Goal: Navigation & Orientation: Find specific page/section

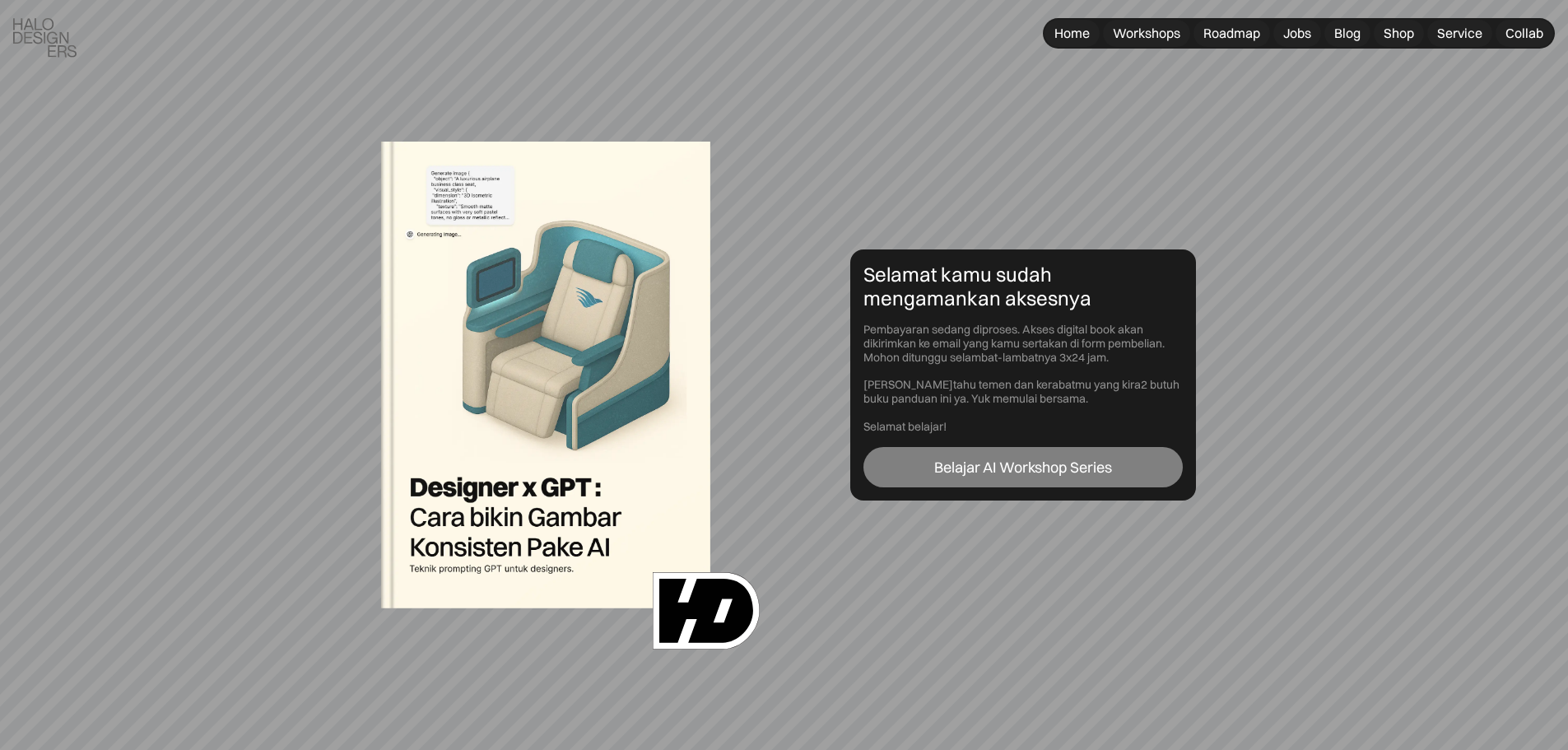
scroll to position [82, 0]
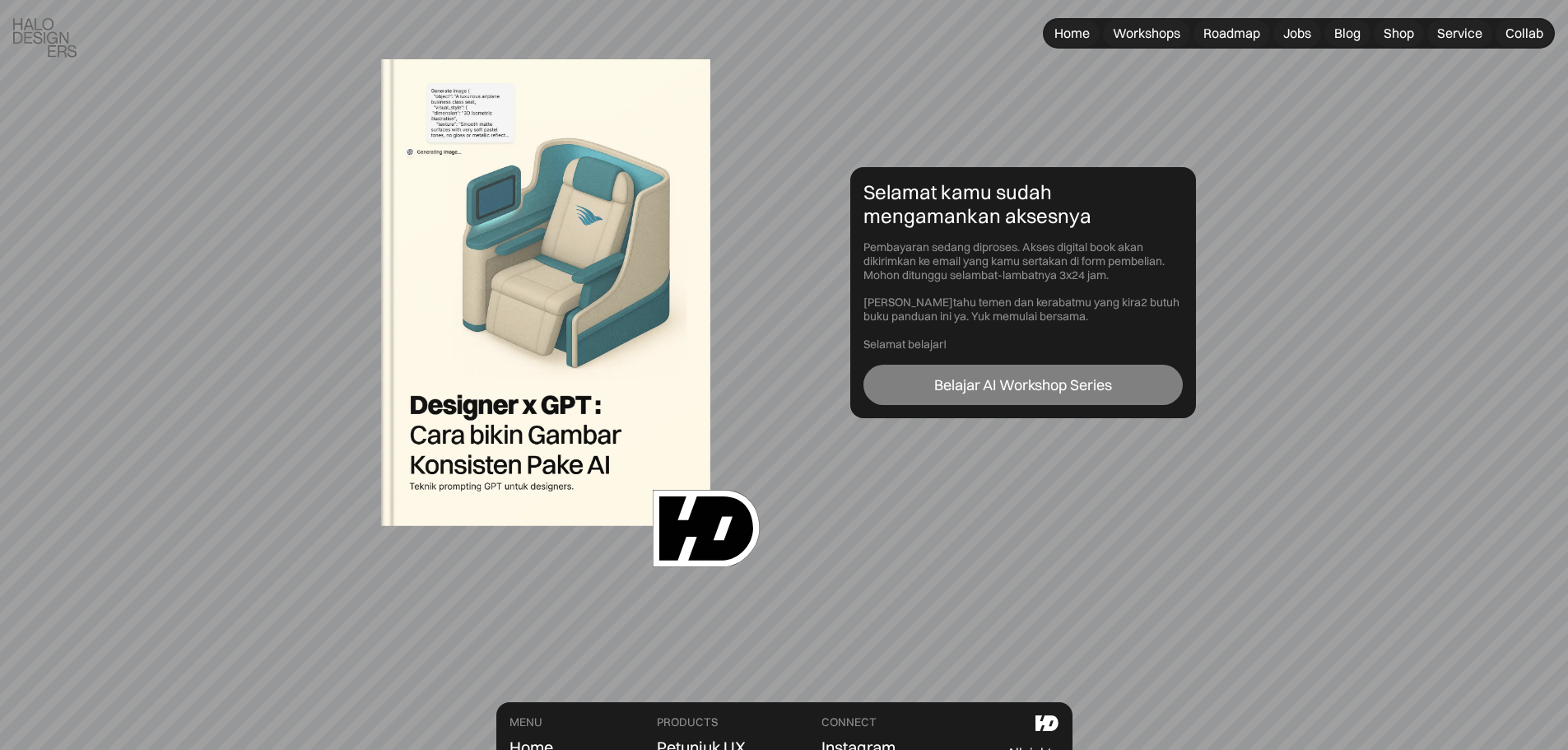
click at [895, 392] on link "Belajar AI Workshop Series" at bounding box center [1023, 385] width 320 height 41
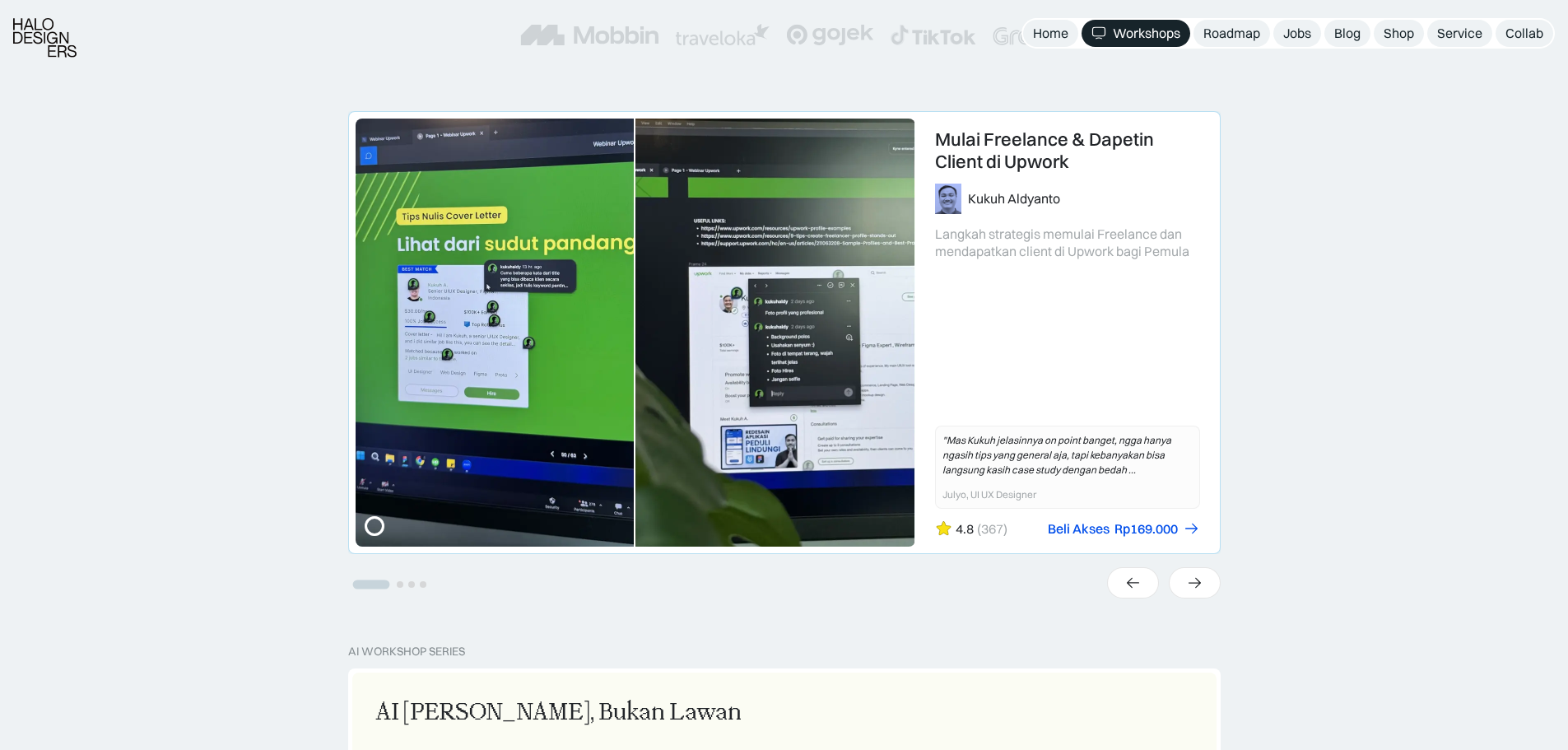
scroll to position [741, 0]
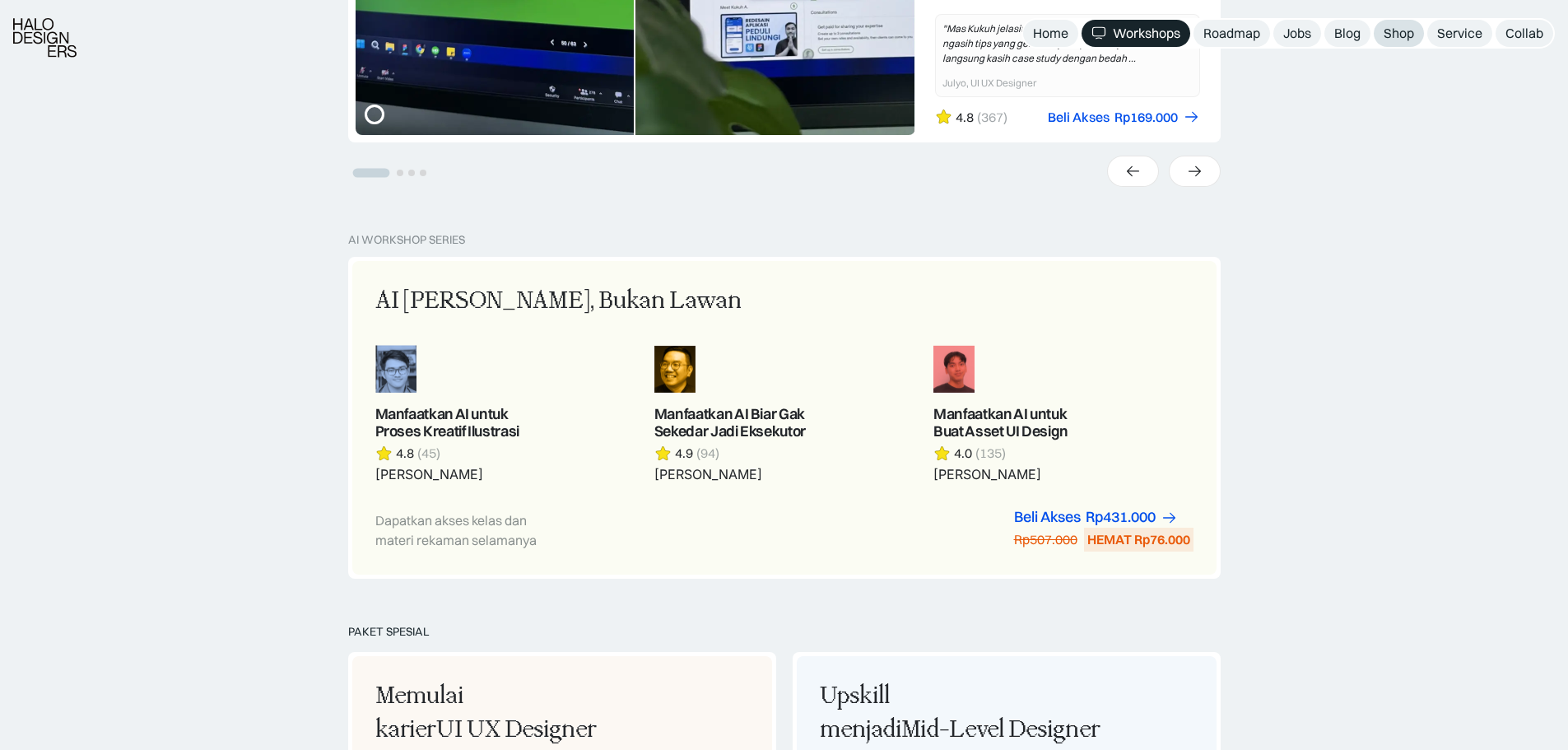
click at [1396, 33] on div "Shop" at bounding box center [1398, 33] width 30 height 17
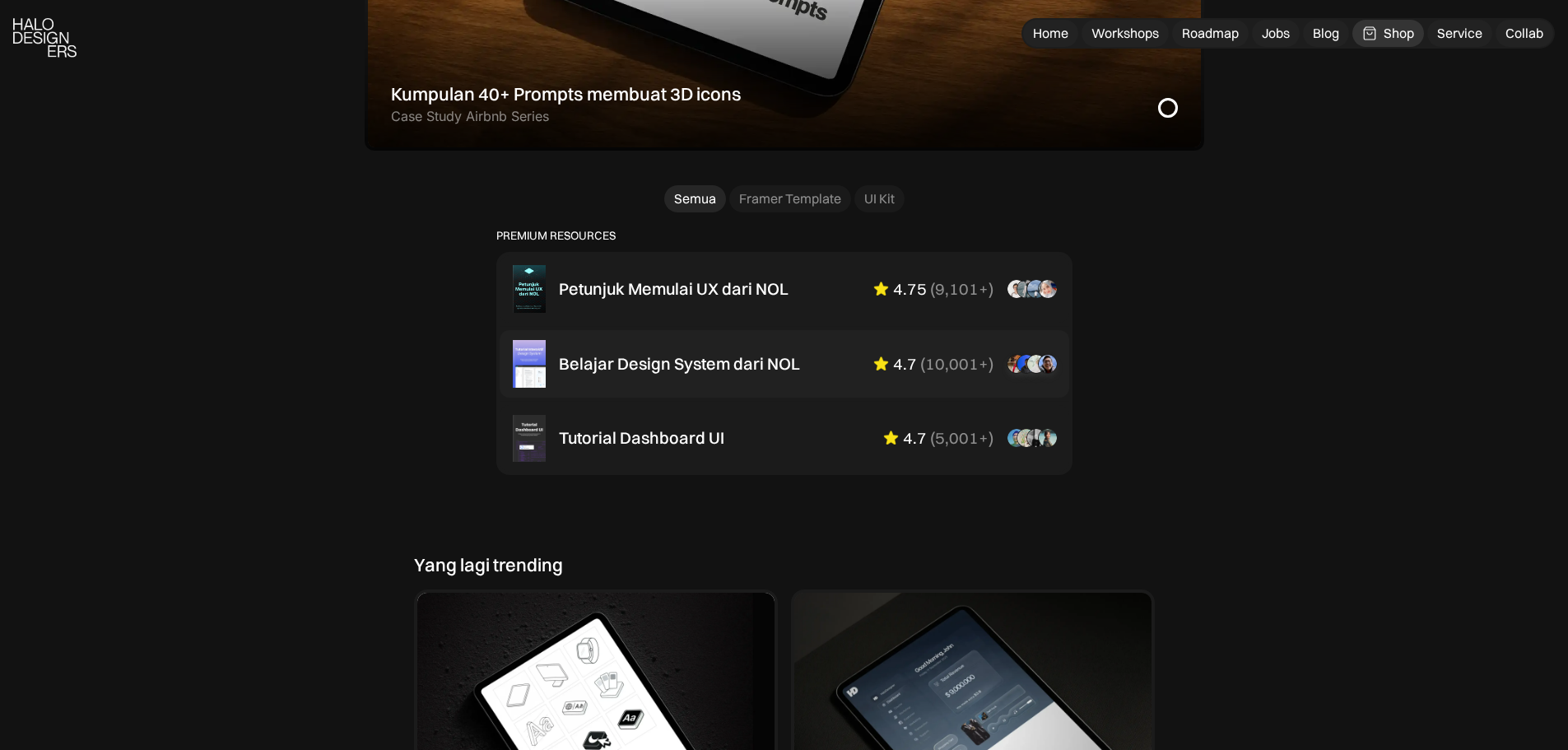
scroll to position [1400, 0]
